Goal: Information Seeking & Learning: Find specific page/section

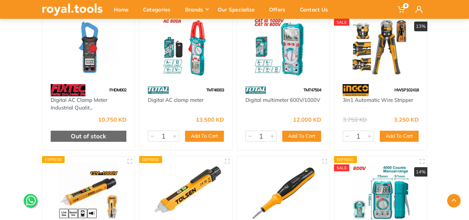
scroll to position [1212, 0]
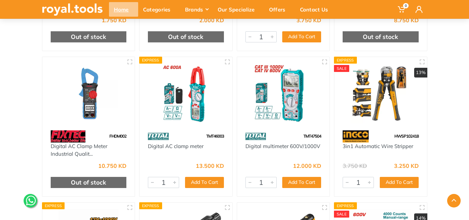
click at [119, 10] on div "Home" at bounding box center [123, 9] width 29 height 15
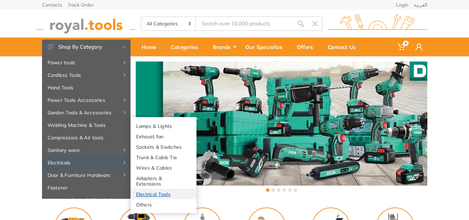
click at [149, 191] on link "Electrical Tools" at bounding box center [163, 193] width 66 height 10
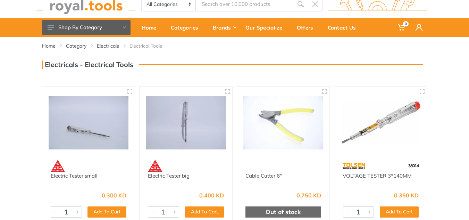
scroll to position [12, 0]
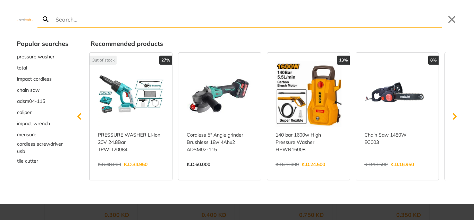
click at [191, 14] on input "Search" at bounding box center [248, 19] width 388 height 16
click at [454, 19] on button "Close" at bounding box center [451, 19] width 11 height 11
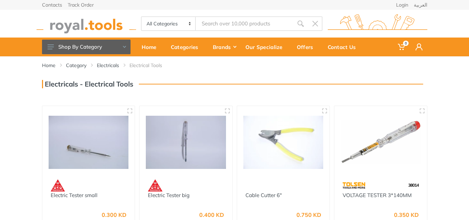
click at [166, 31] on div "All Categories Power tools Cordless Tools Hand Tools Power Tools Accessories Sa…" at bounding box center [235, 24] width 396 height 28
click at [173, 25] on select "All Categories Power tools Cordless Tools Hand Tools Power Tools Accessories Ga…" at bounding box center [169, 23] width 54 height 13
select select "8"
click at [142, 17] on select "All Categories Power tools Cordless Tools Hand Tools Power Tools Accessories Ga…" at bounding box center [169, 23] width 54 height 13
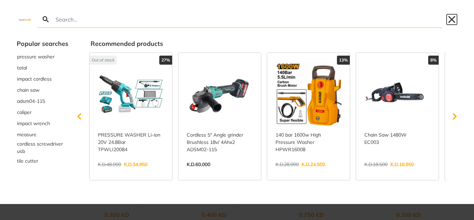
click at [455, 22] on button "Close" at bounding box center [451, 19] width 11 height 11
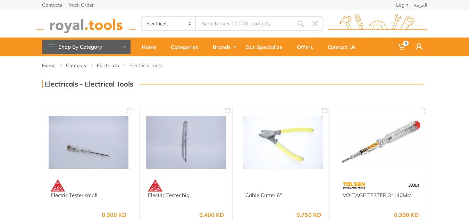
type input "e"
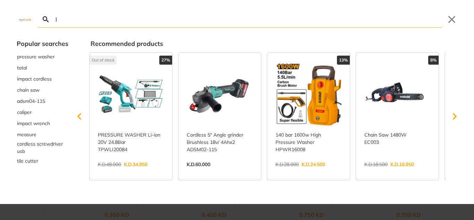
type input "l"
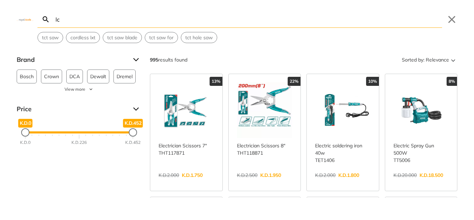
type input "l"
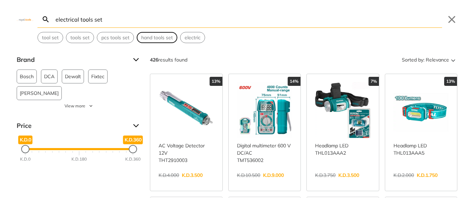
click at [142, 39] on span "hand tools set" at bounding box center [157, 37] width 32 height 7
type input "hand tools set"
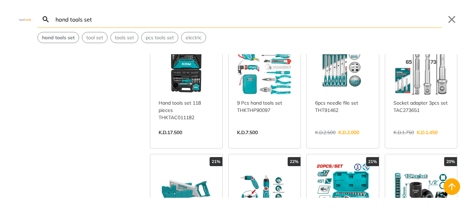
scroll to position [175, 0]
